Goal: Task Accomplishment & Management: Manage account settings

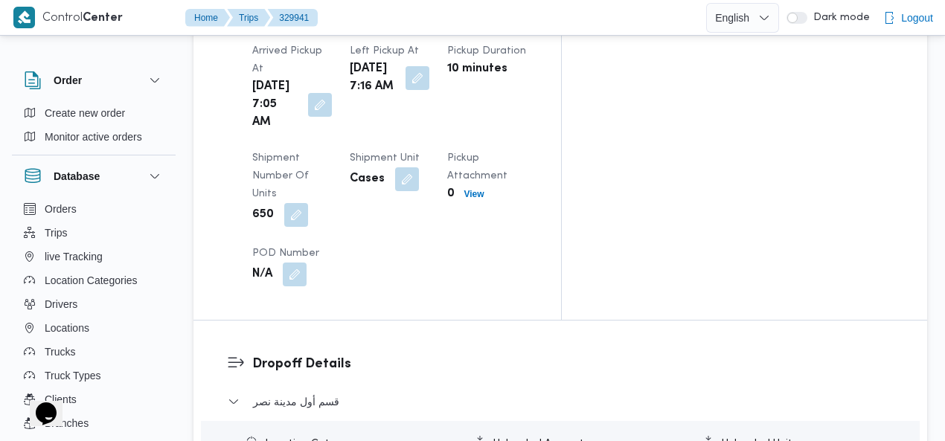
scroll to position [1529, 0]
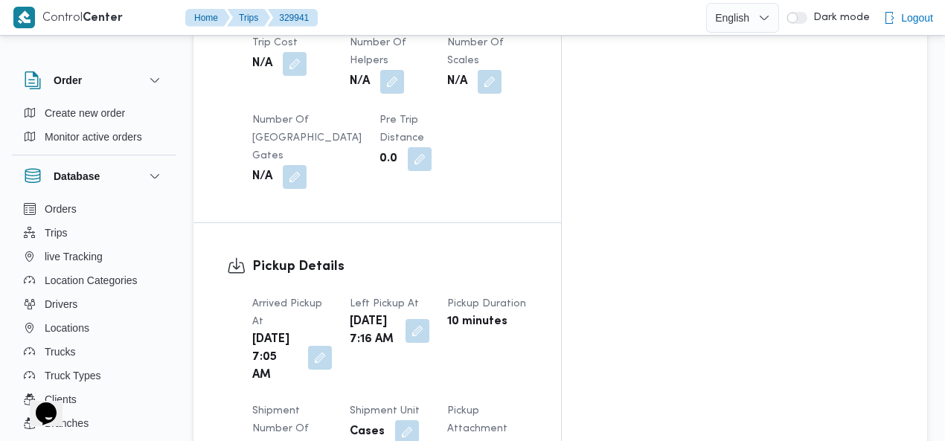
scroll to position [0, 0]
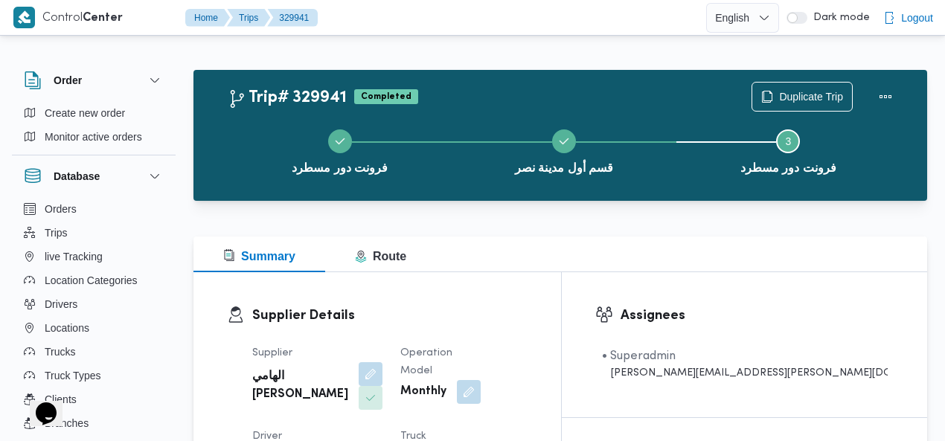
click at [536, 91] on div "Trip# 329941 Completed Duplicate Trip" at bounding box center [564, 97] width 672 height 30
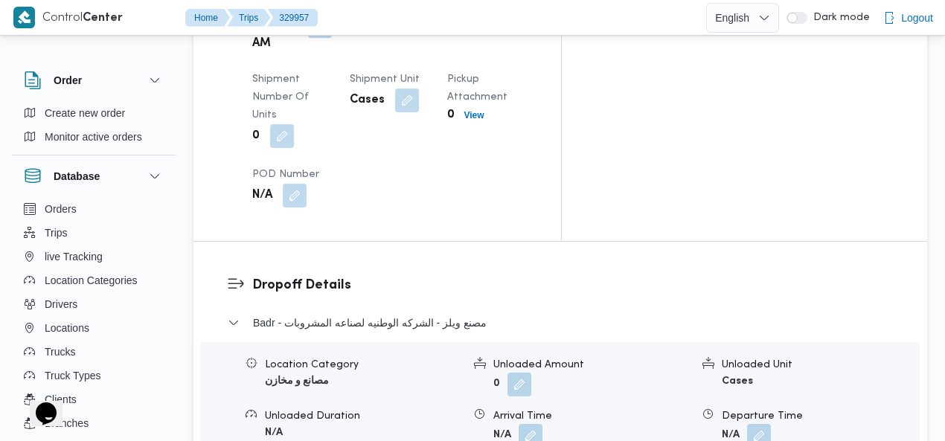
scroll to position [1483, 0]
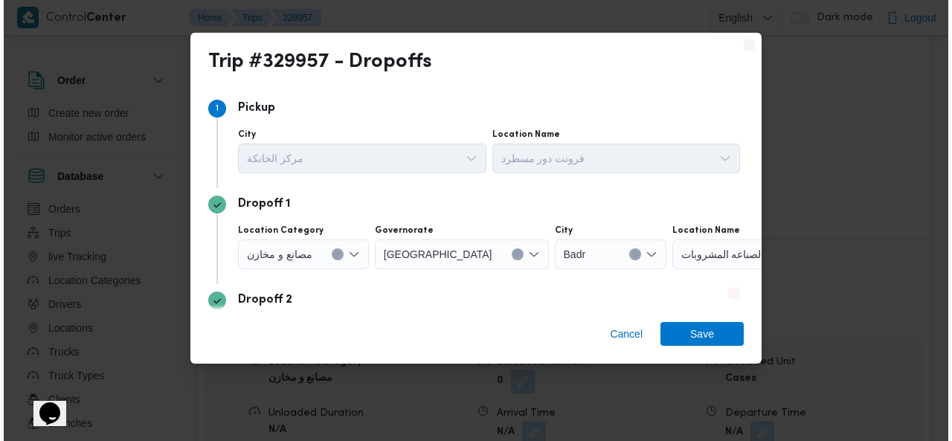
scroll to position [1465, 0]
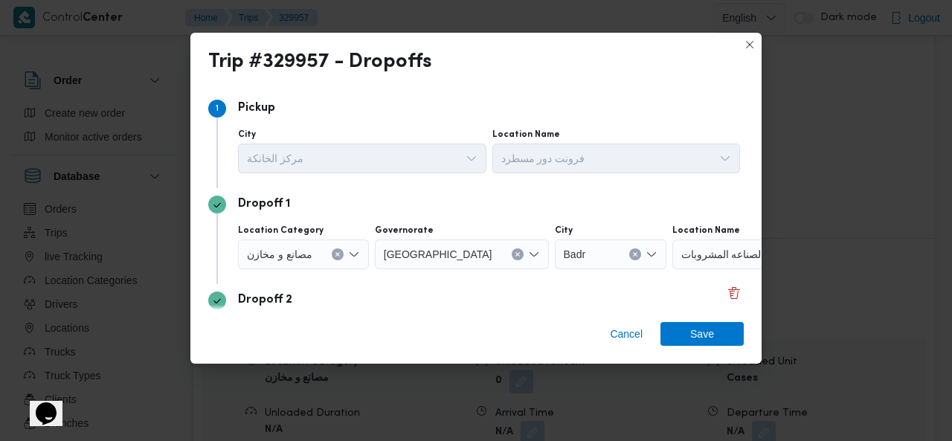
click at [340, 255] on icon "Clear input" at bounding box center [338, 254] width 6 height 6
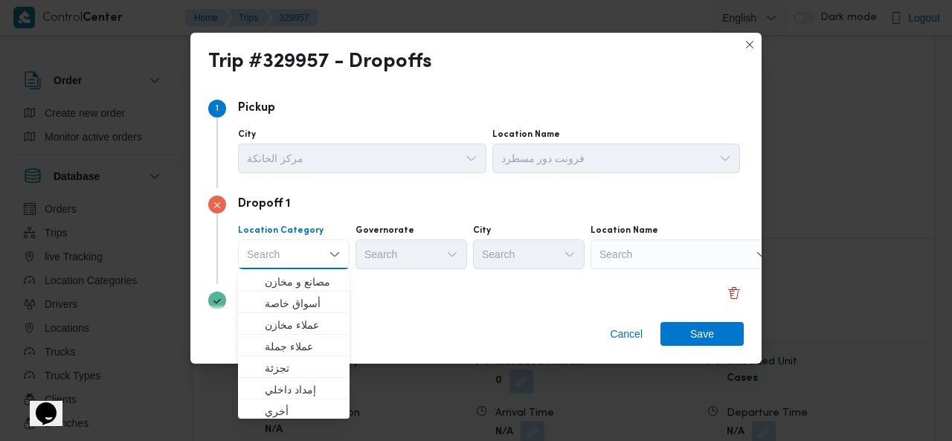
click at [665, 257] on div "Search" at bounding box center [684, 255] width 186 height 30
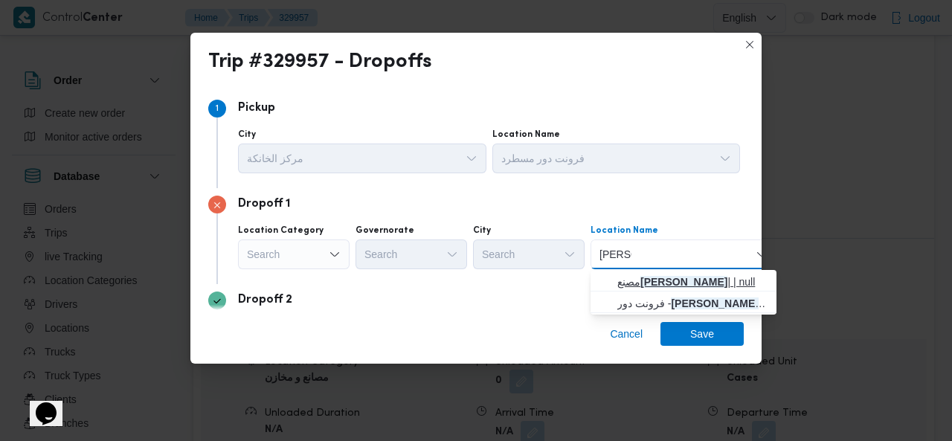
type input "[PERSON_NAME]"
click at [665, 282] on span "مصنع زي كولا | | null" at bounding box center [692, 282] width 150 height 18
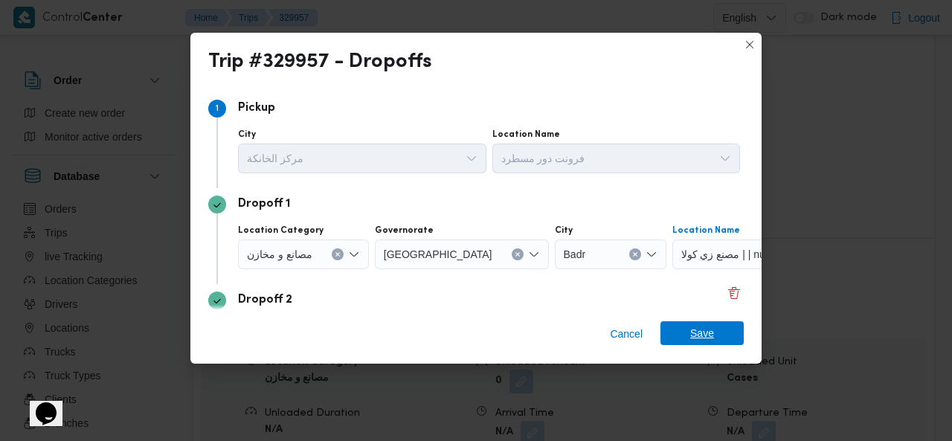
click at [689, 327] on span "Save" at bounding box center [702, 333] width 83 height 24
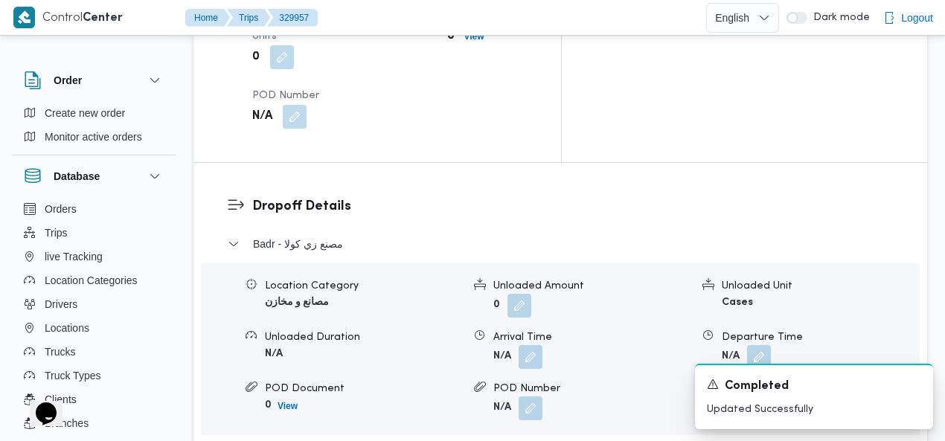
scroll to position [1544, 0]
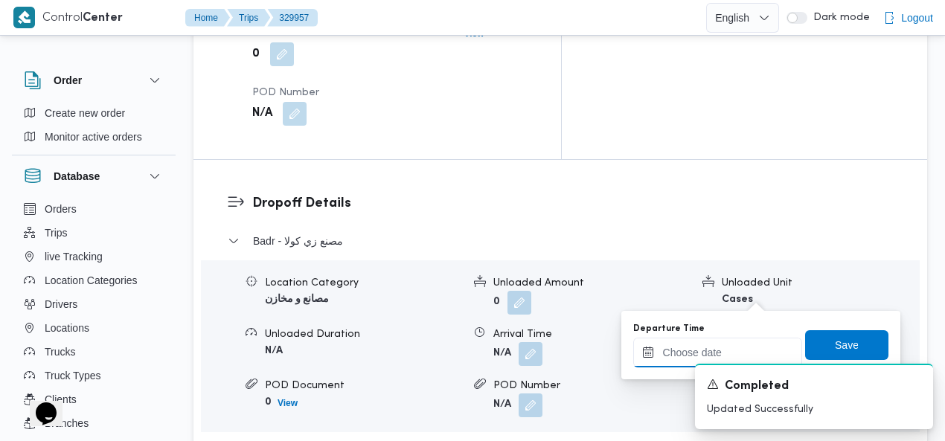
click at [669, 350] on input "Departure Time" at bounding box center [717, 353] width 169 height 30
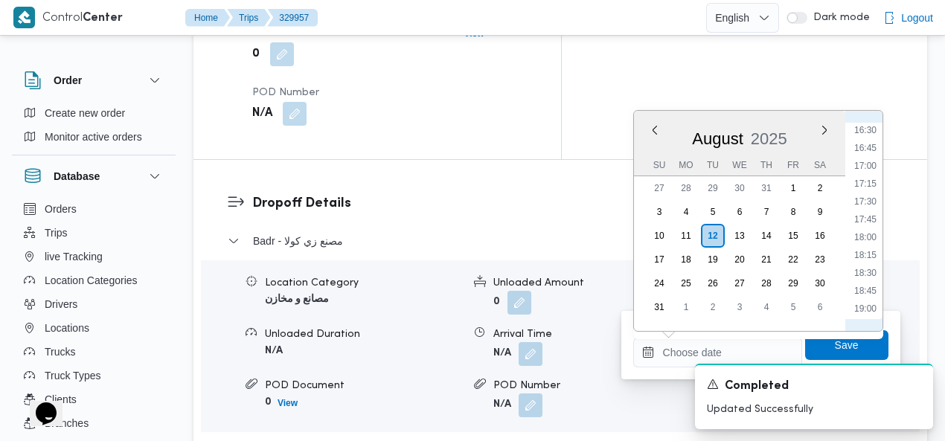
scroll to position [1175, 0]
drag, startPoint x: 870, startPoint y: 167, endPoint x: 863, endPoint y: 188, distance: 21.9
click at [869, 167] on li "17:00" at bounding box center [865, 168] width 34 height 15
type input "[DATE] 17:00"
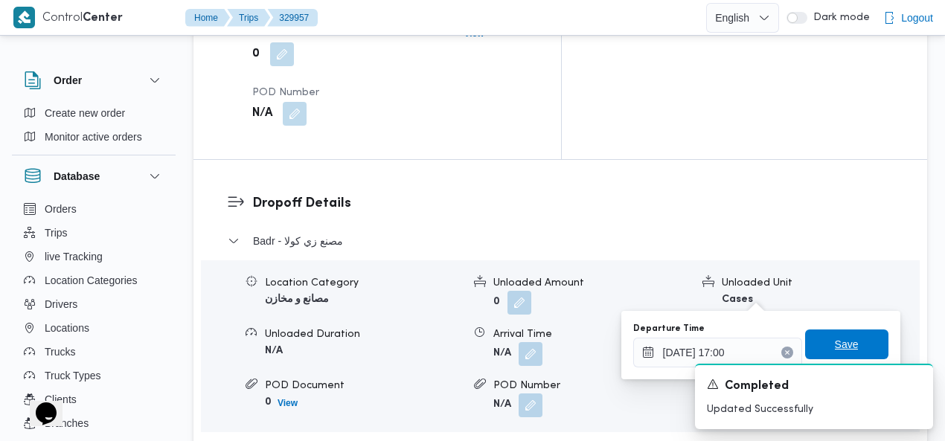
click at [835, 344] on span "Save" at bounding box center [847, 344] width 24 height 18
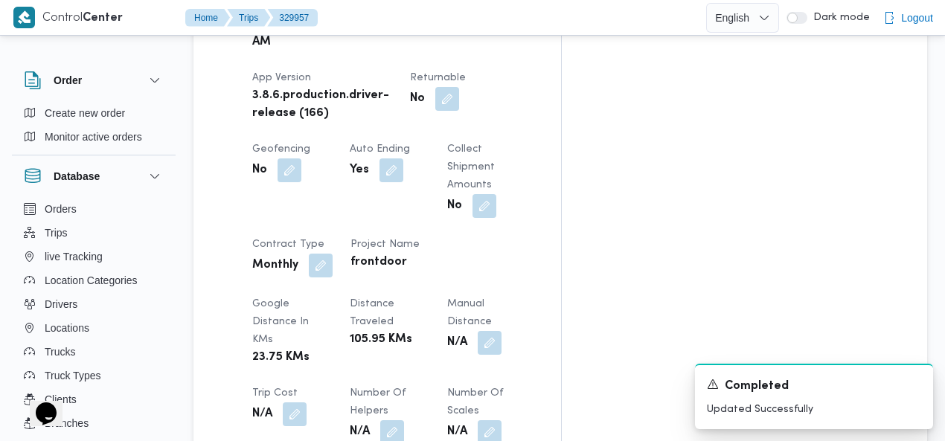
scroll to position [784, 0]
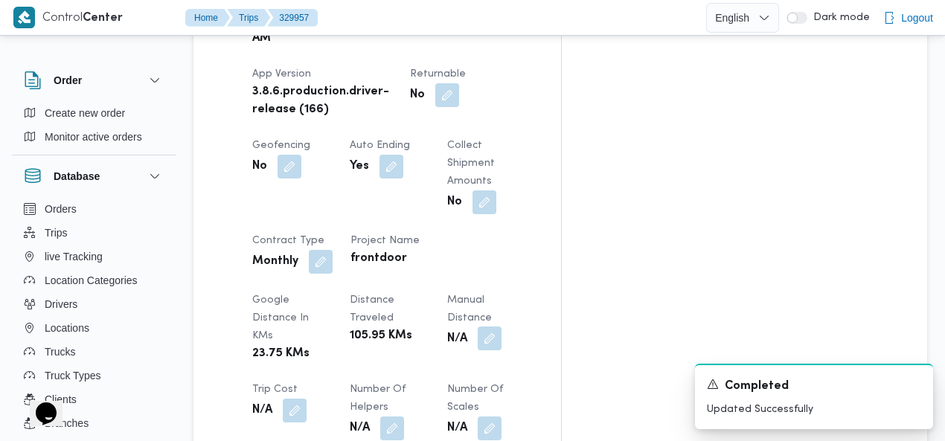
click at [478, 327] on button "button" at bounding box center [490, 339] width 24 height 24
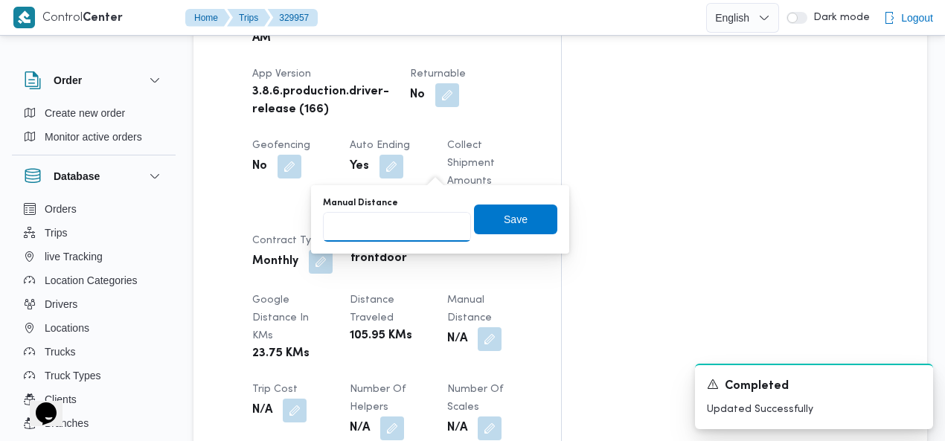
click at [405, 222] on input "Manual Distance" at bounding box center [397, 227] width 148 height 30
click at [391, 227] on input "120" at bounding box center [397, 227] width 148 height 30
type input "115"
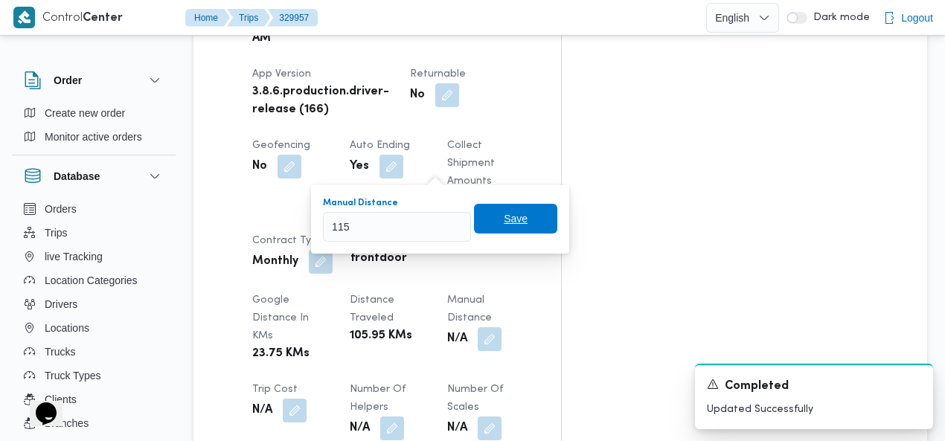
click at [513, 218] on span "Save" at bounding box center [516, 219] width 24 height 18
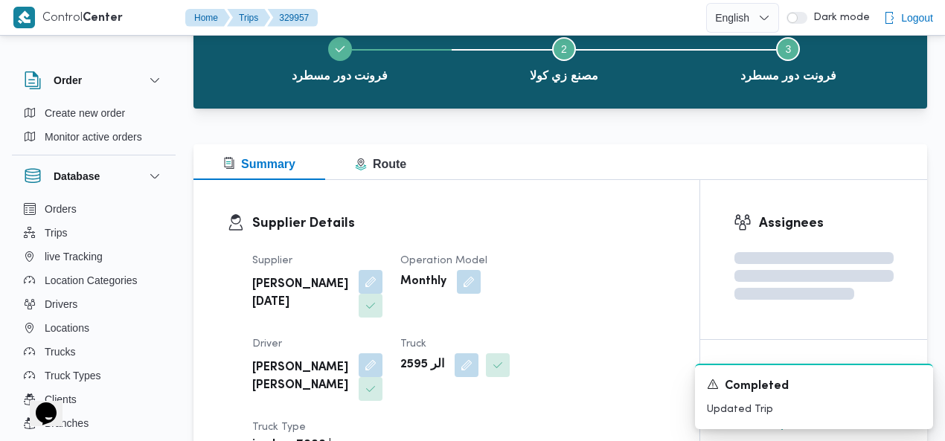
scroll to position [0, 0]
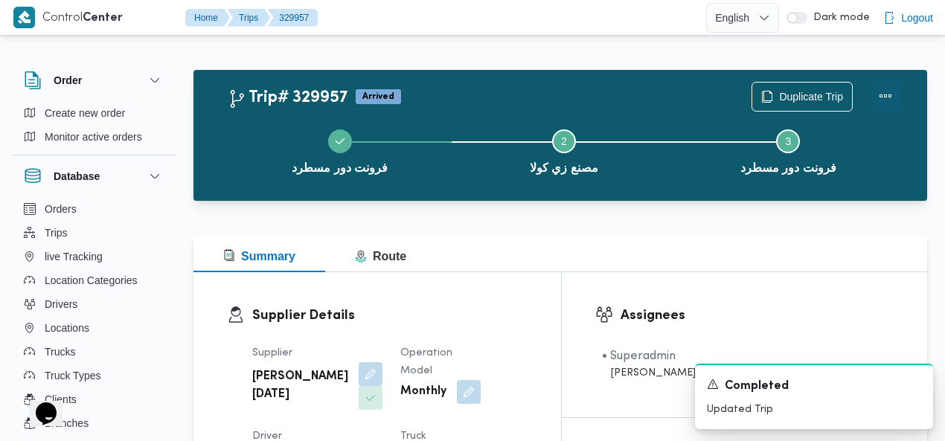
click at [881, 99] on button "Actions" at bounding box center [885, 96] width 30 height 30
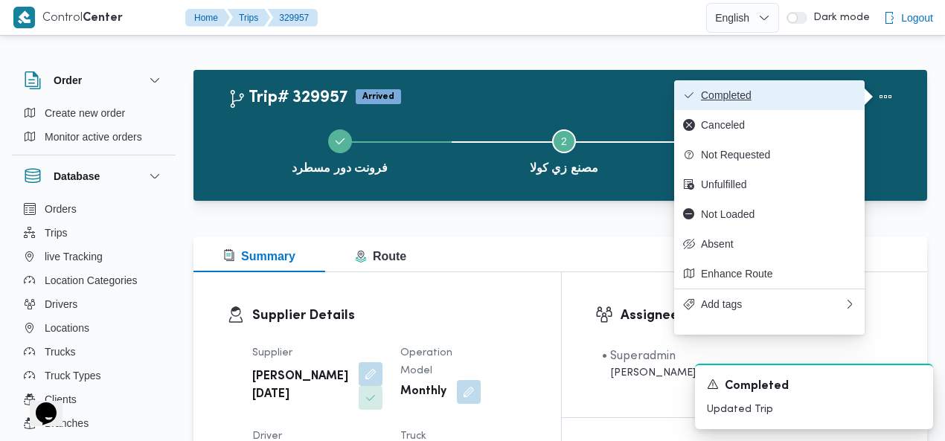
click at [812, 99] on span "Completed" at bounding box center [778, 95] width 155 height 12
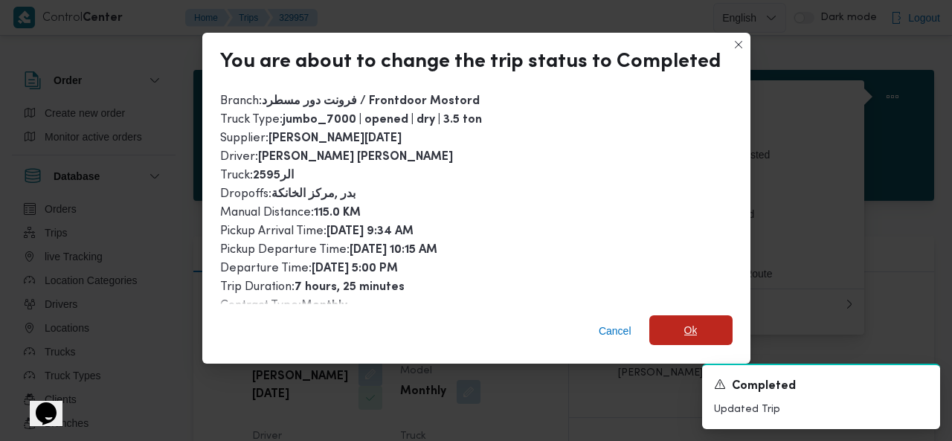
click at [686, 328] on span "Ok" at bounding box center [690, 330] width 13 height 18
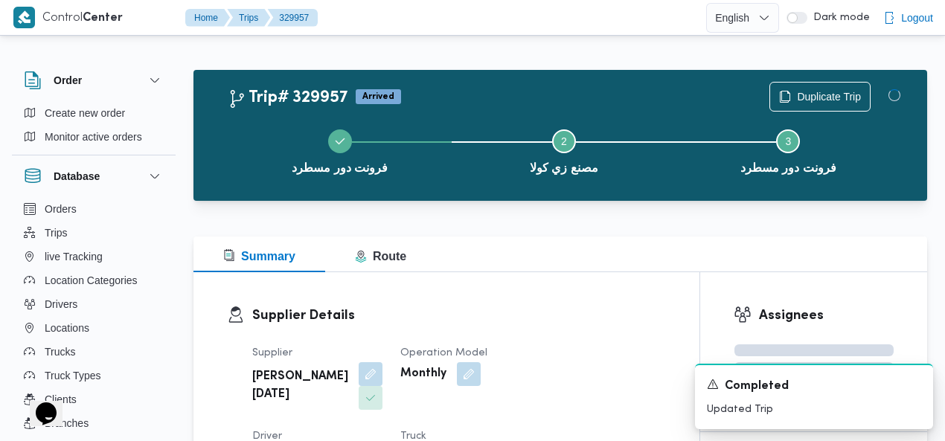
click at [542, 96] on div "Trip# 329957 Arrived Duplicate Trip" at bounding box center [564, 97] width 672 height 30
click at [916, 386] on icon "Dismiss toast" at bounding box center [915, 383] width 12 height 12
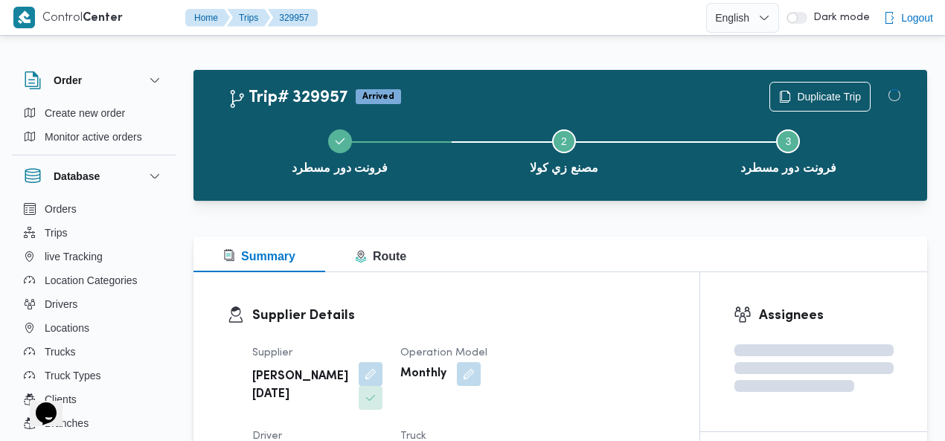
click at [557, 91] on div "Trip# 329957 Arrived Duplicate Trip" at bounding box center [564, 97] width 672 height 30
click at [610, 92] on div "Trip# 329957 Arrived Duplicate Trip" at bounding box center [564, 97] width 672 height 30
click at [885, 95] on div "Duplicate Trip" at bounding box center [834, 97] width 149 height 48
